Goal: Information Seeking & Learning: Learn about a topic

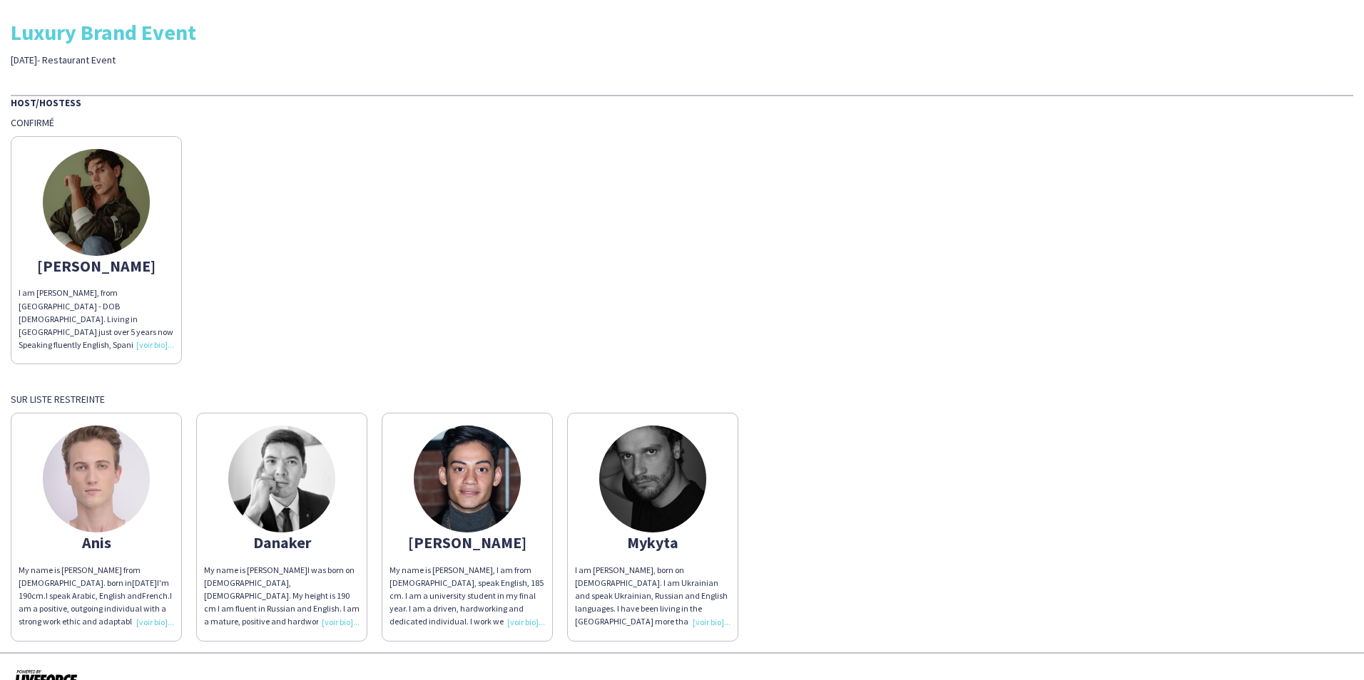
click at [149, 347] on div "I am [PERSON_NAME], from [GEOGRAPHIC_DATA] - DOB [DEMOGRAPHIC_DATA]. Living in …" at bounding box center [96, 319] width 155 height 65
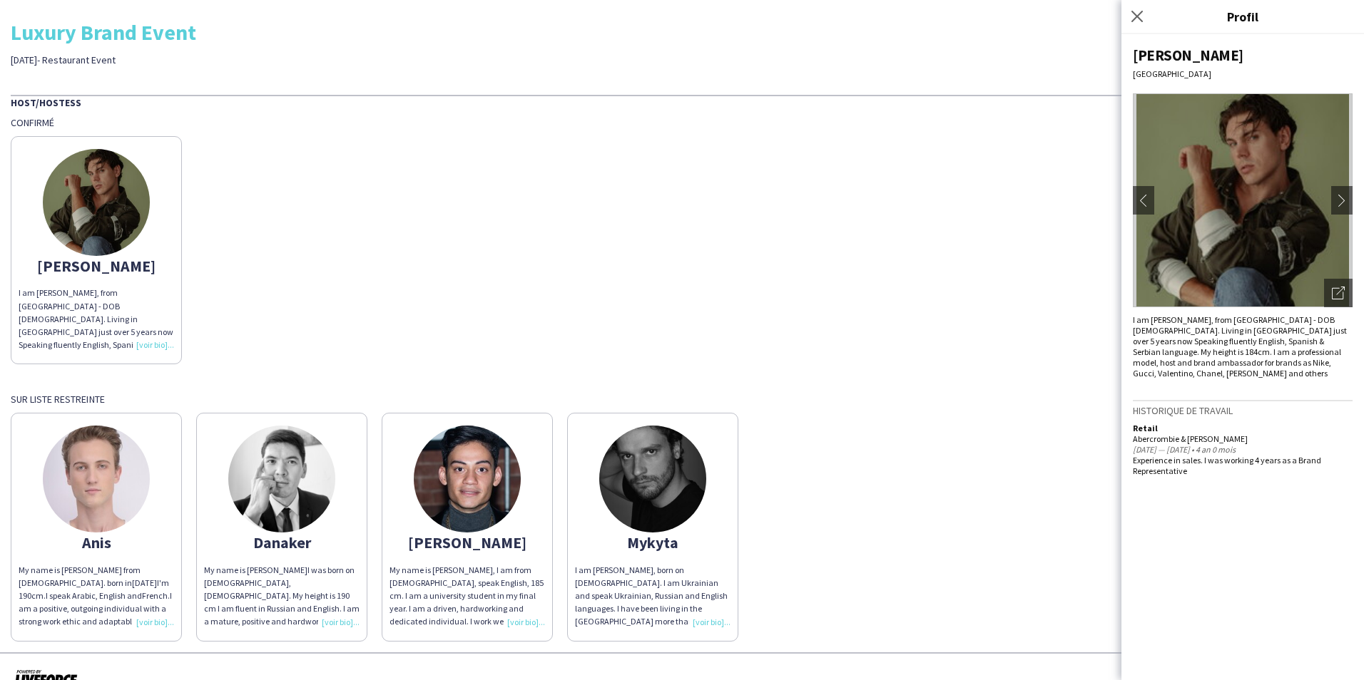
click at [1321, 210] on img at bounding box center [1243, 200] width 220 height 214
click at [1344, 193] on button "chevron-right" at bounding box center [1341, 200] width 29 height 29
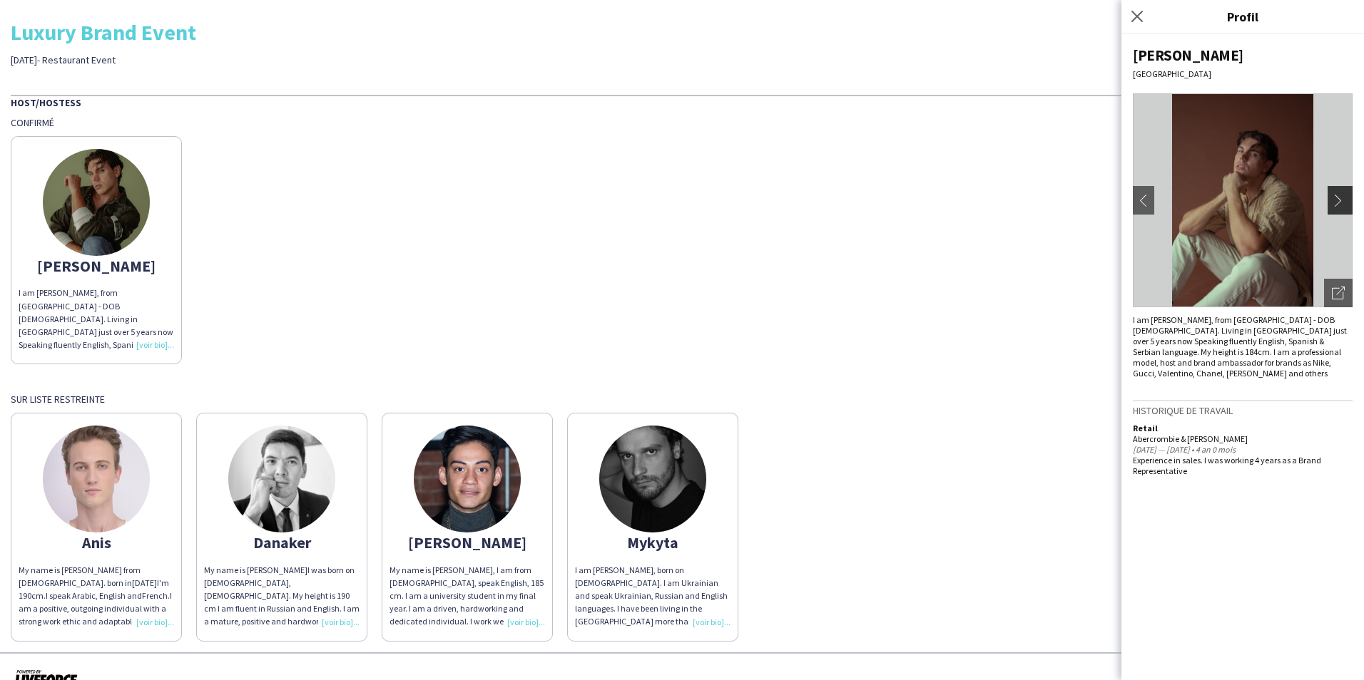
click at [1341, 198] on app-icon "chevron-right" at bounding box center [1342, 200] width 20 height 13
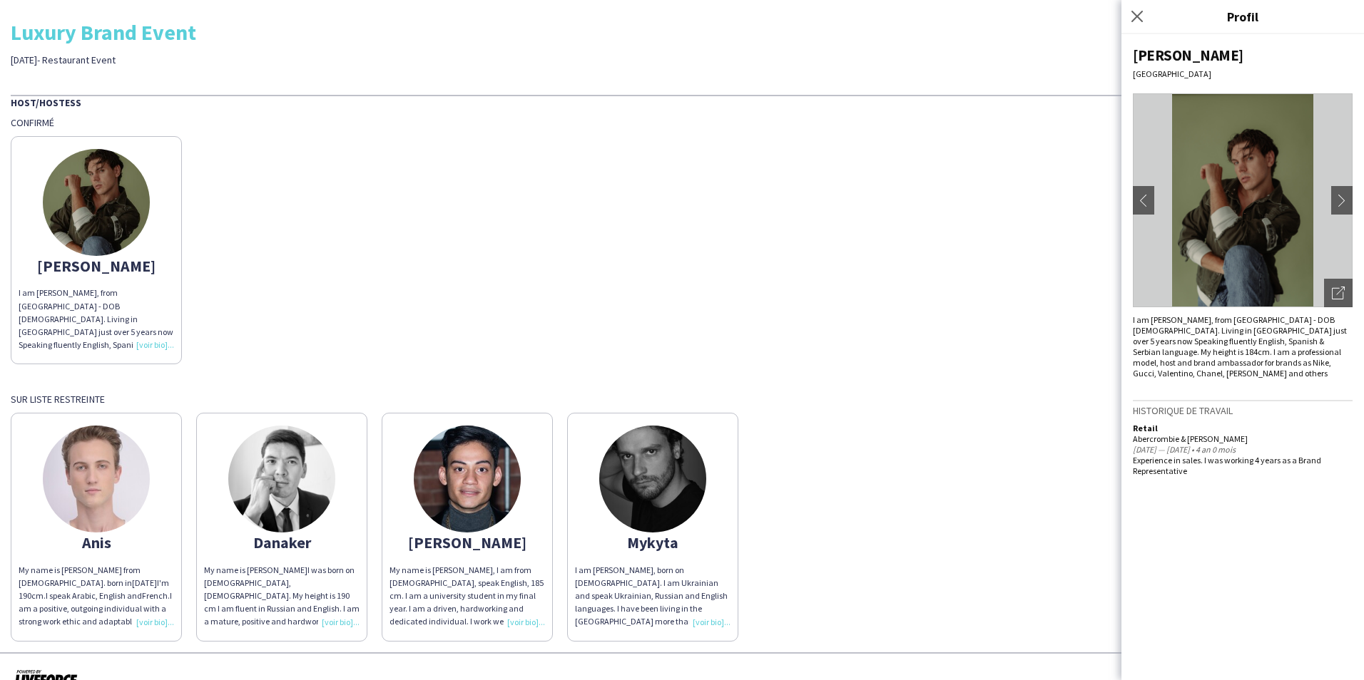
click at [1304, 204] on img at bounding box center [1243, 200] width 220 height 214
click at [1205, 404] on h3 "Historique de travail" at bounding box center [1243, 410] width 220 height 13
click at [1339, 198] on app-icon "chevron-right" at bounding box center [1342, 200] width 20 height 13
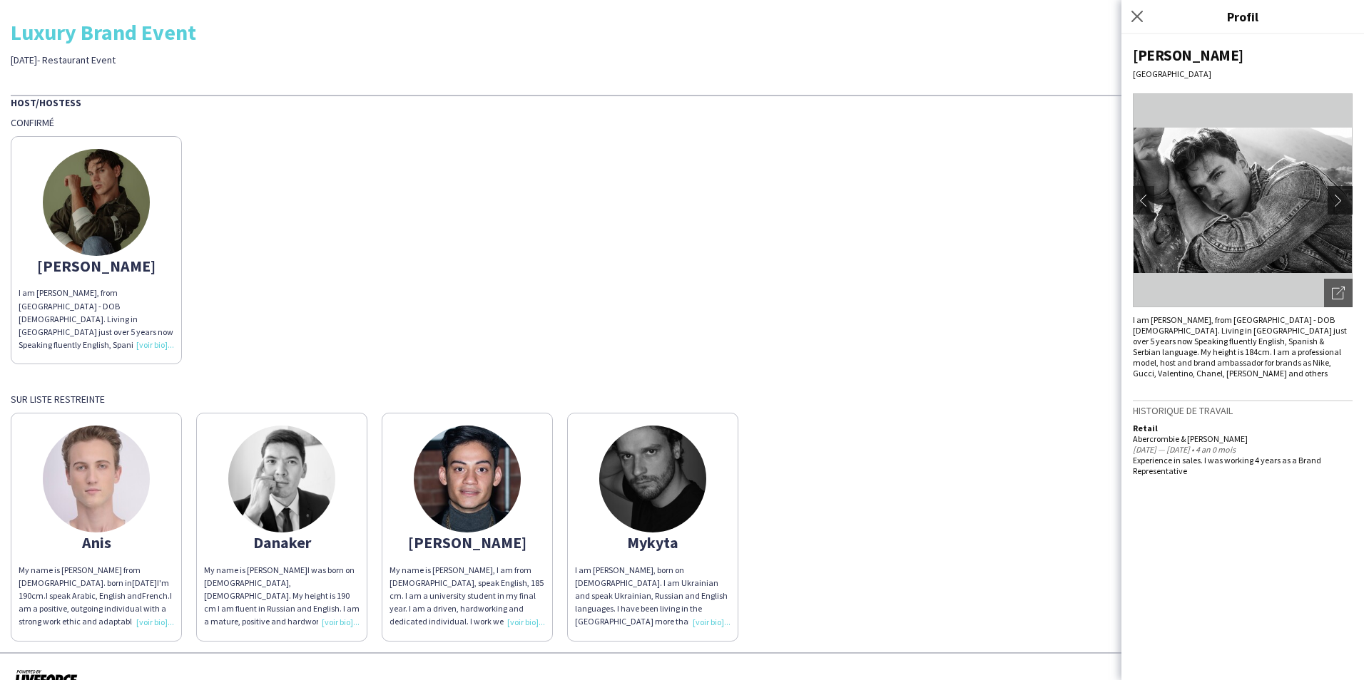
click at [1339, 198] on app-icon "chevron-right" at bounding box center [1342, 200] width 20 height 13
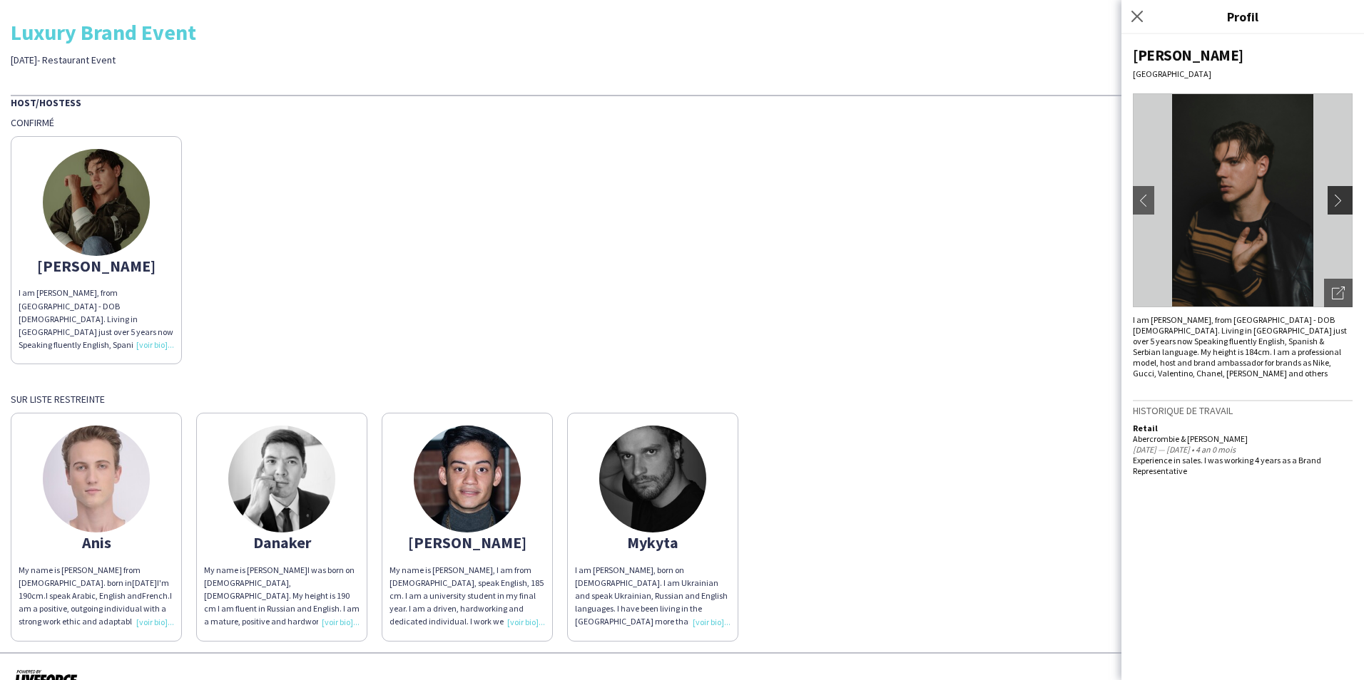
click at [1339, 198] on app-icon "chevron-right" at bounding box center [1342, 200] width 20 height 13
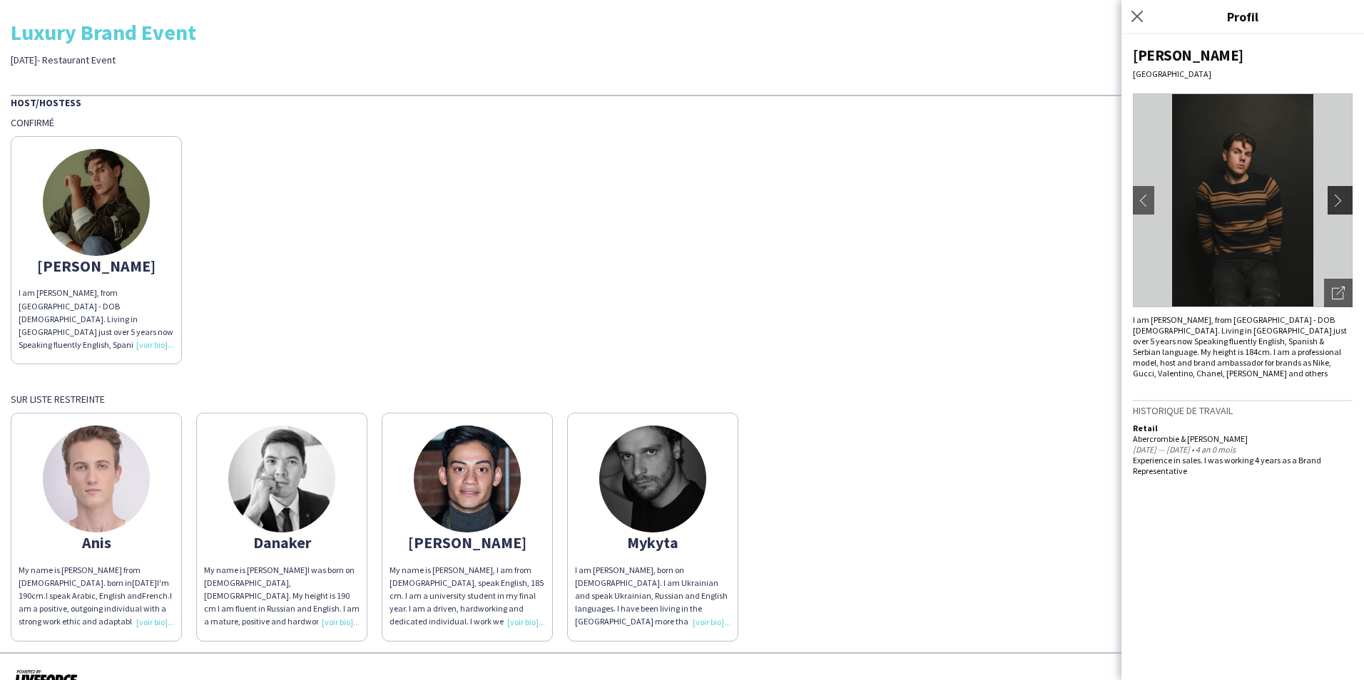
click at [1339, 198] on app-icon "chevron-right" at bounding box center [1342, 200] width 20 height 13
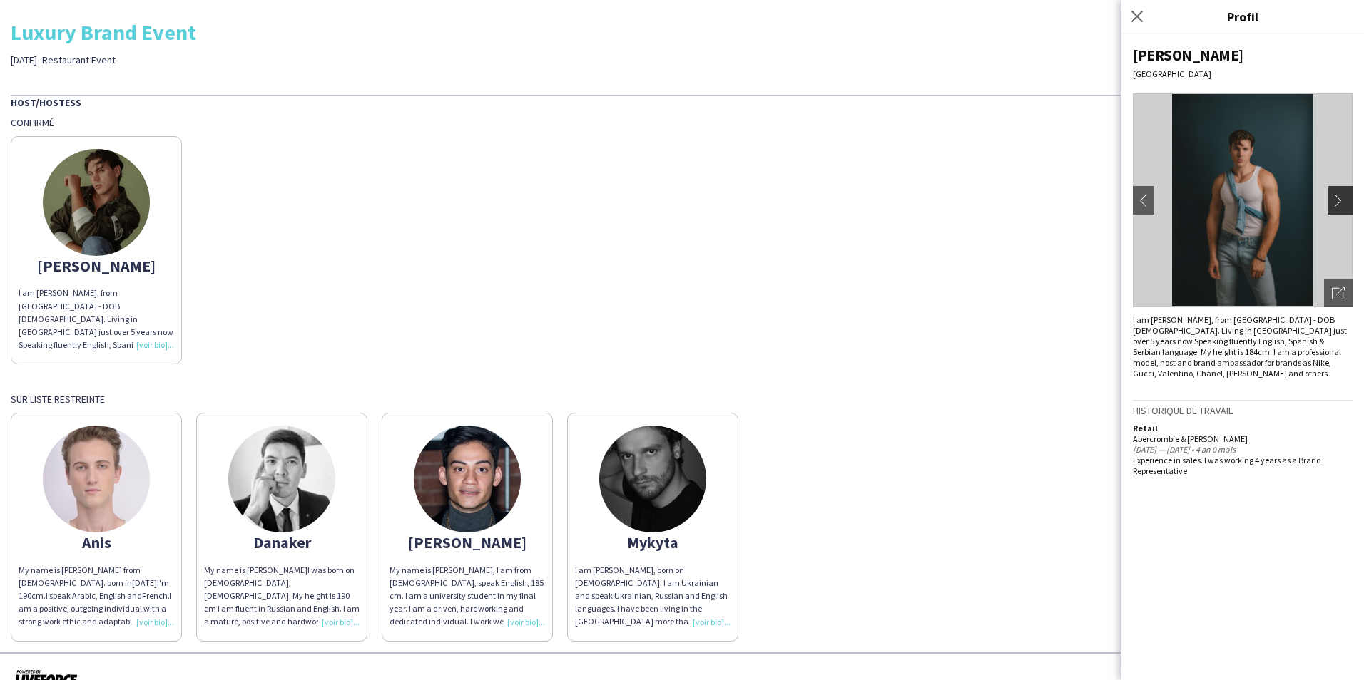
click at [1339, 198] on app-icon "chevron-right" at bounding box center [1342, 200] width 20 height 13
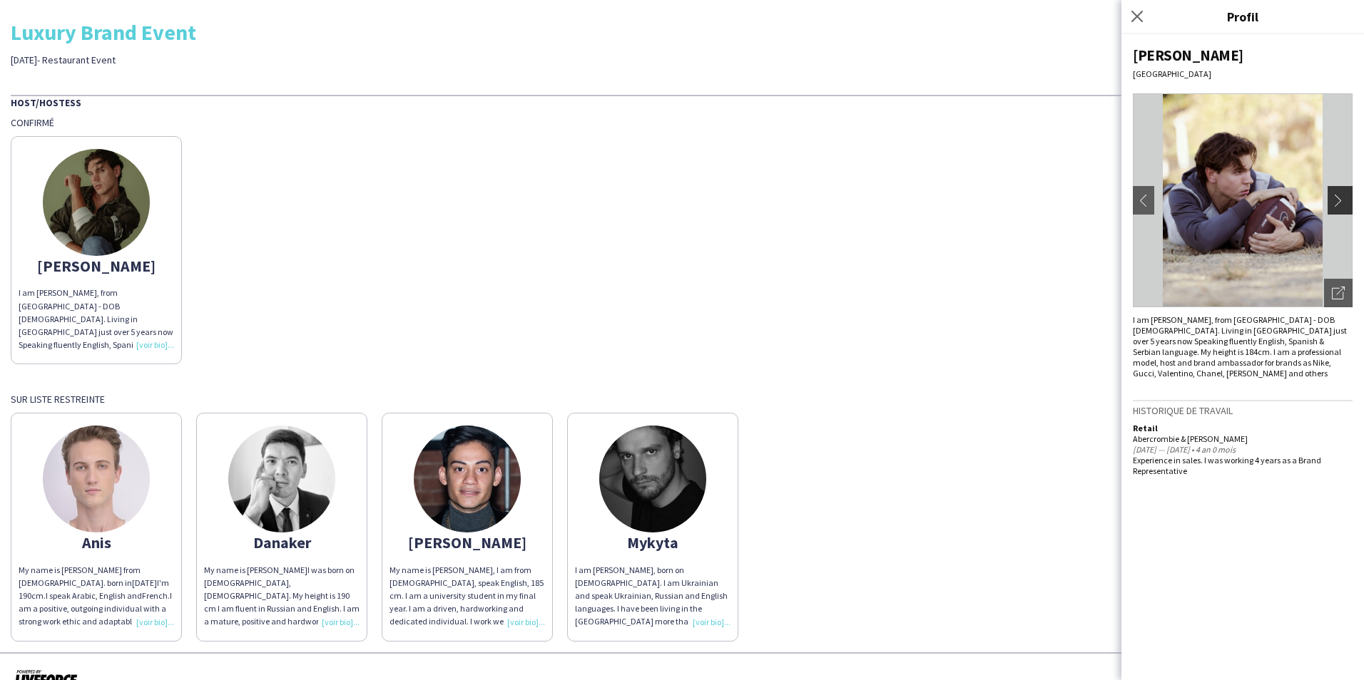
click at [1339, 198] on app-icon "chevron-right" at bounding box center [1342, 200] width 20 height 13
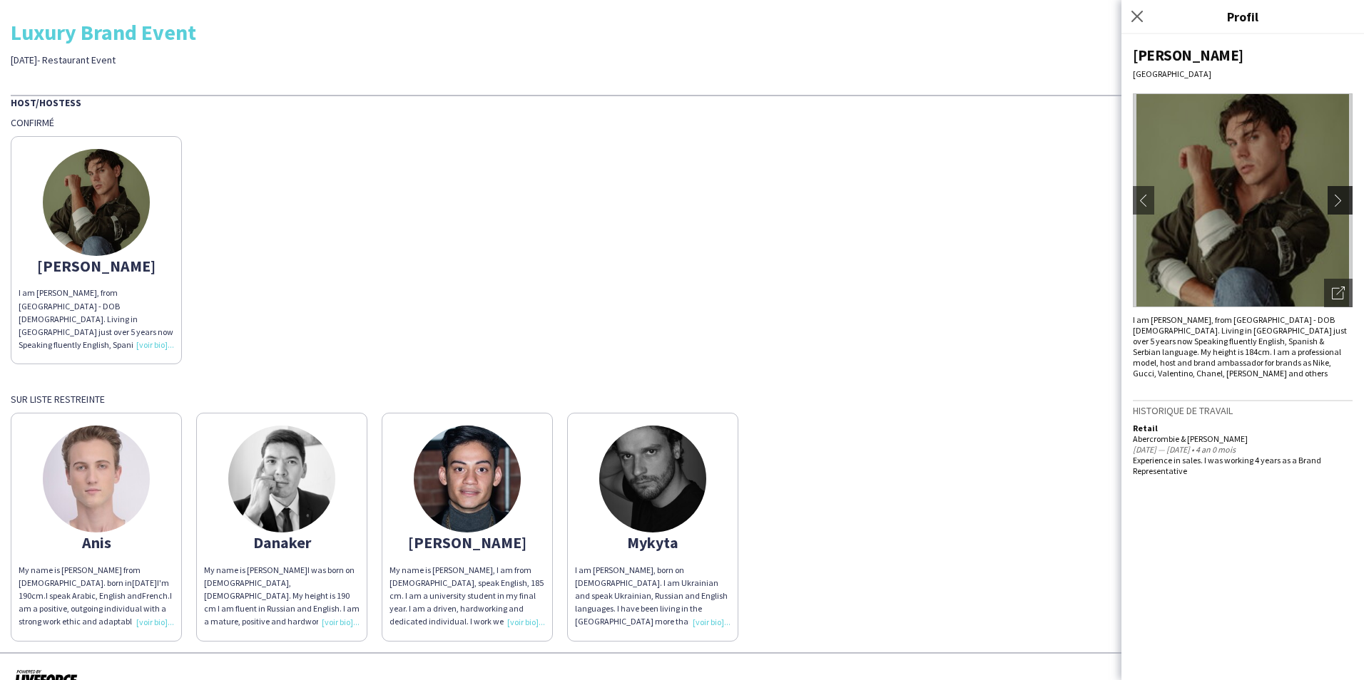
click at [1339, 198] on app-icon "chevron-right" at bounding box center [1342, 200] width 20 height 13
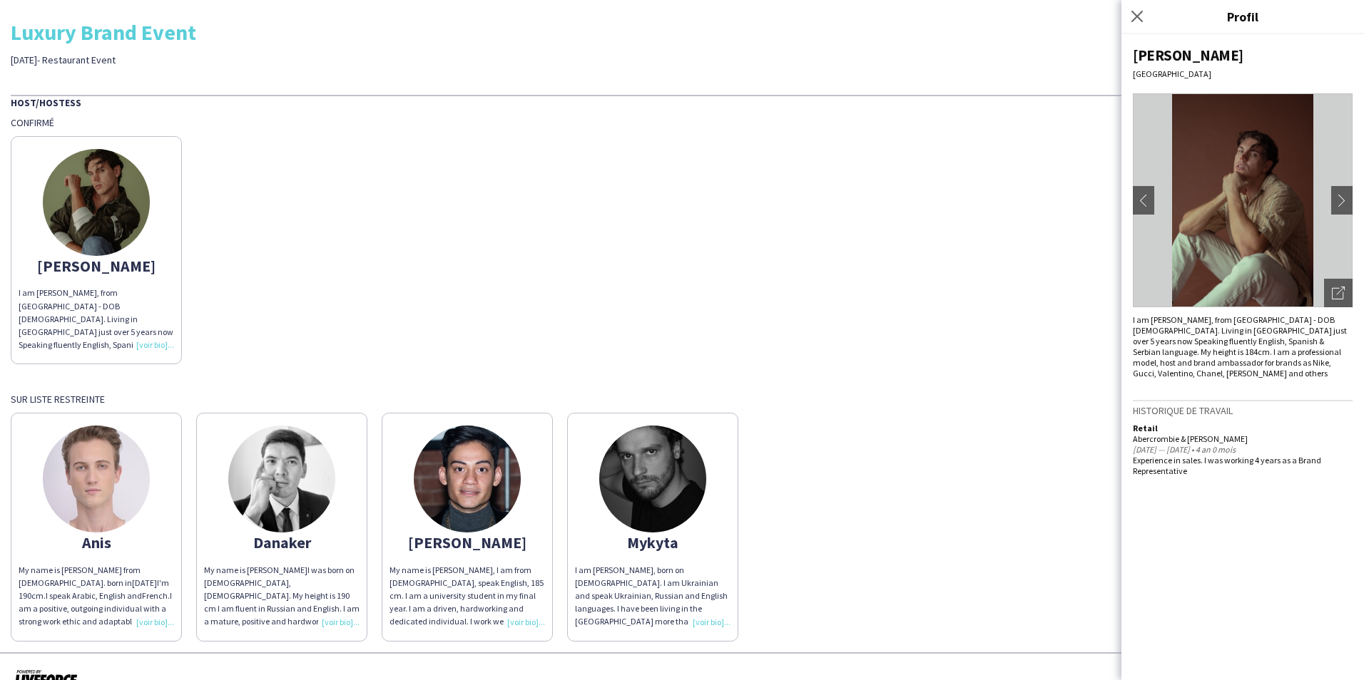
click at [1135, 6] on div "Fermer le pop-in" at bounding box center [1139, 16] width 36 height 33
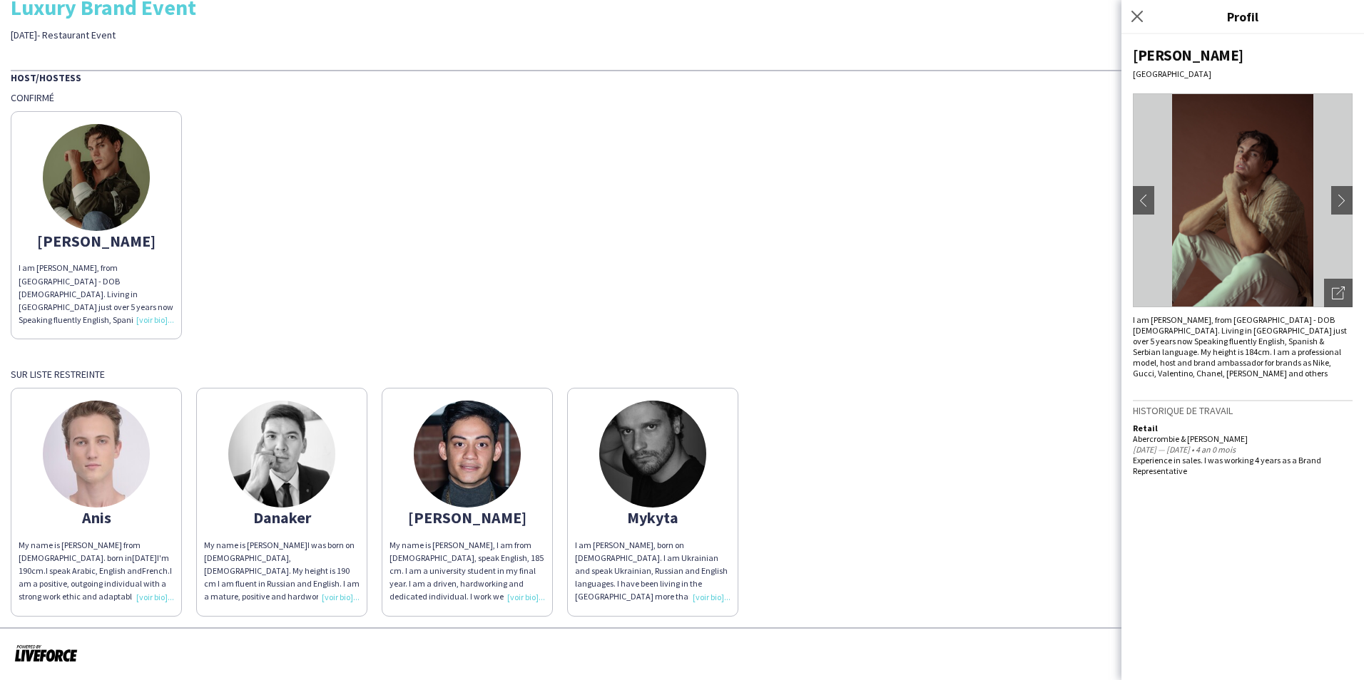
click at [464, 471] on img at bounding box center [467, 454] width 107 height 107
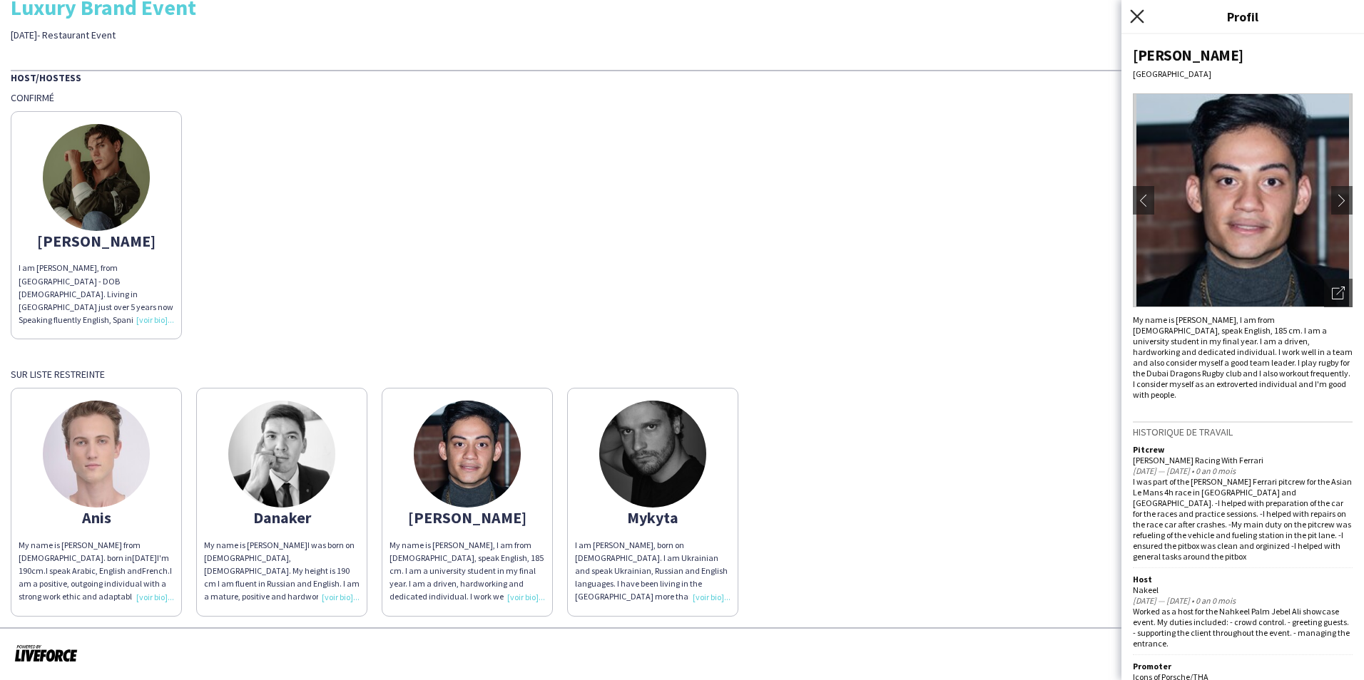
click at [1142, 19] on icon "Fermer le pop-in" at bounding box center [1137, 16] width 14 height 14
